Goal: Check status

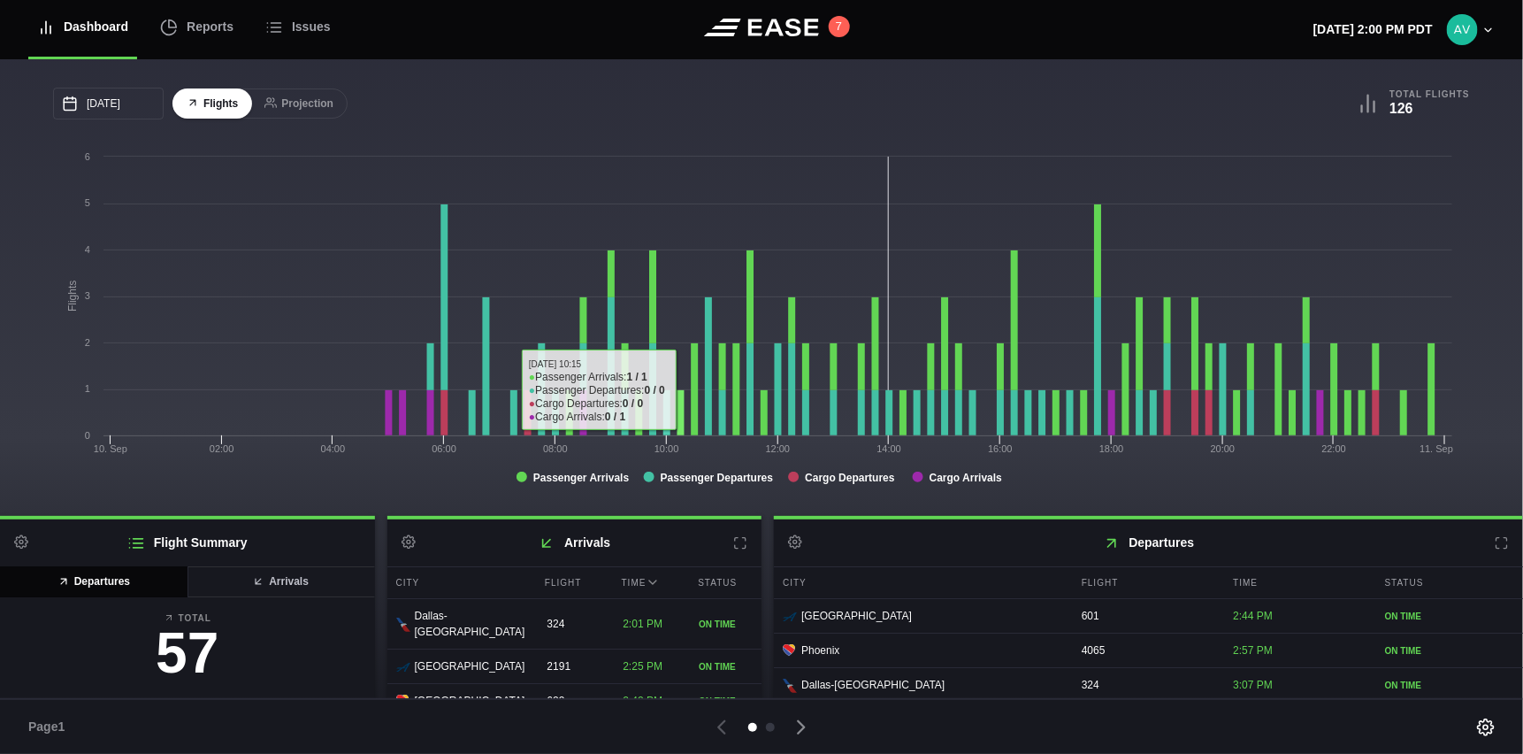
drag, startPoint x: 671, startPoint y: 99, endPoint x: 676, endPoint y: 191, distance: 92.1
click at [676, 191] on div "09/10/2025 September Sun Mon Tue Wed Thu Fri Sat 31 Sep 1 2 3 4 5 6 7 8 9 10 11…" at bounding box center [761, 295] width 1417 height 414
